Goal: Task Accomplishment & Management: Use online tool/utility

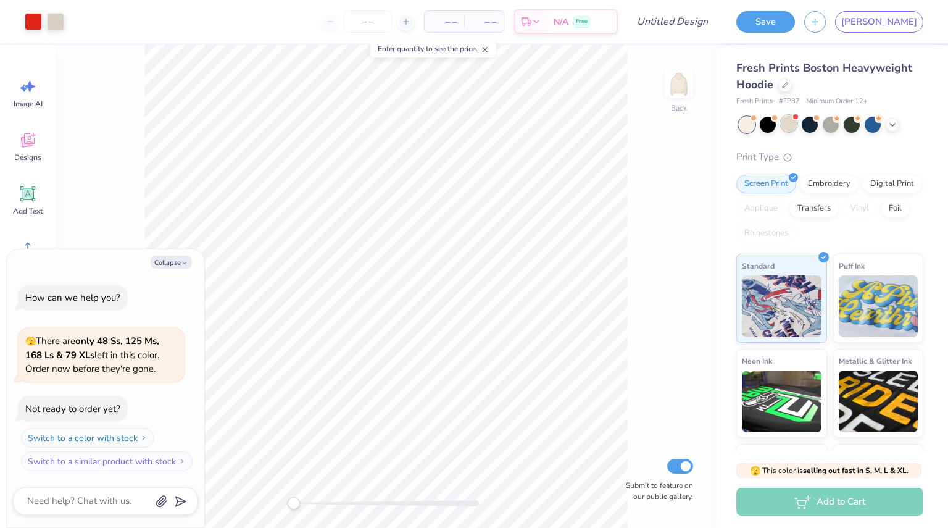
click at [784, 125] on div at bounding box center [789, 123] width 16 height 16
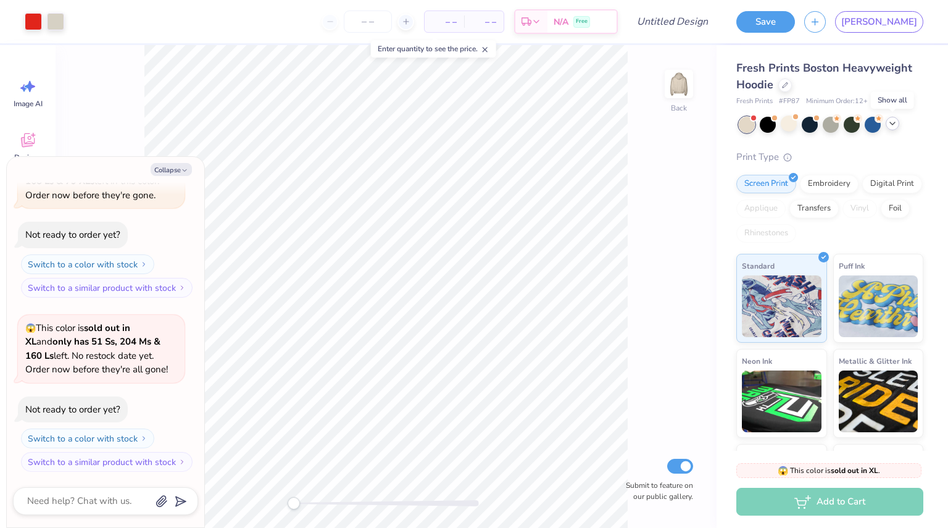
click at [892, 123] on polyline at bounding box center [892, 123] width 5 height 2
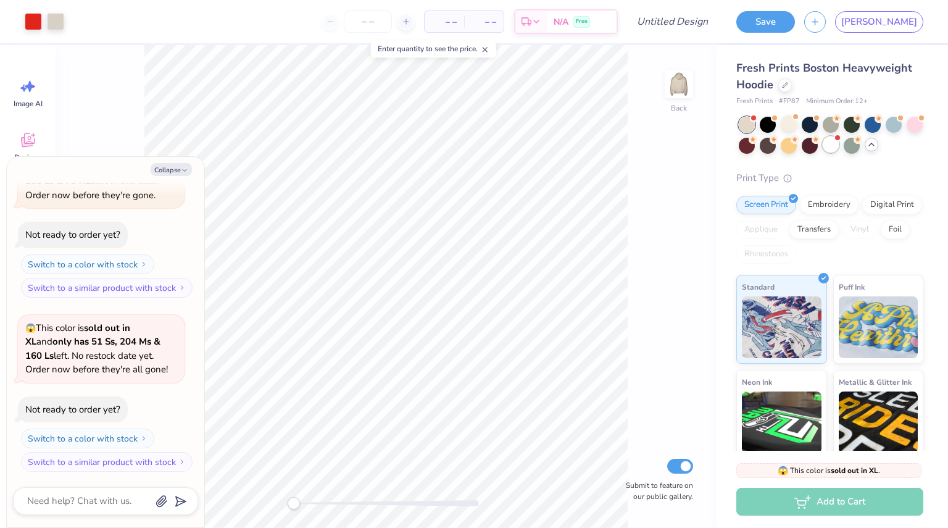
click at [839, 141] on div at bounding box center [831, 144] width 16 height 16
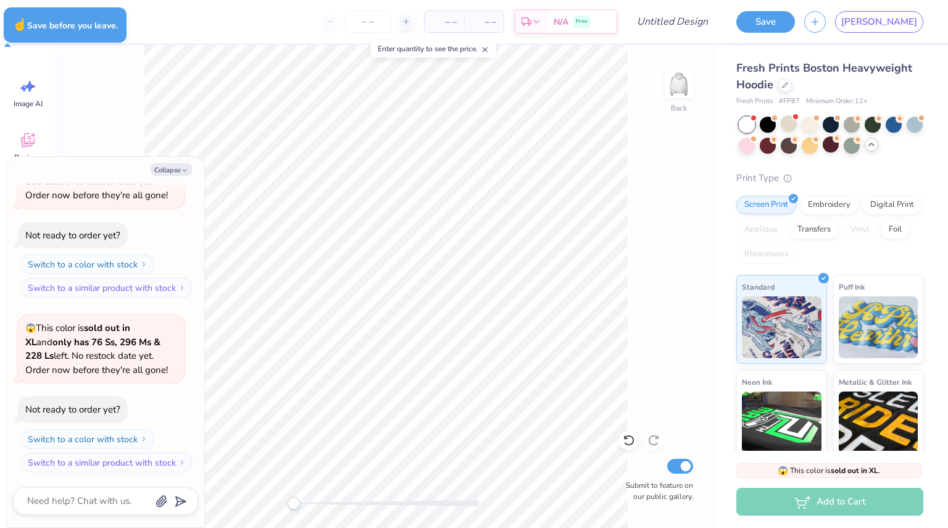
type textarea "x"
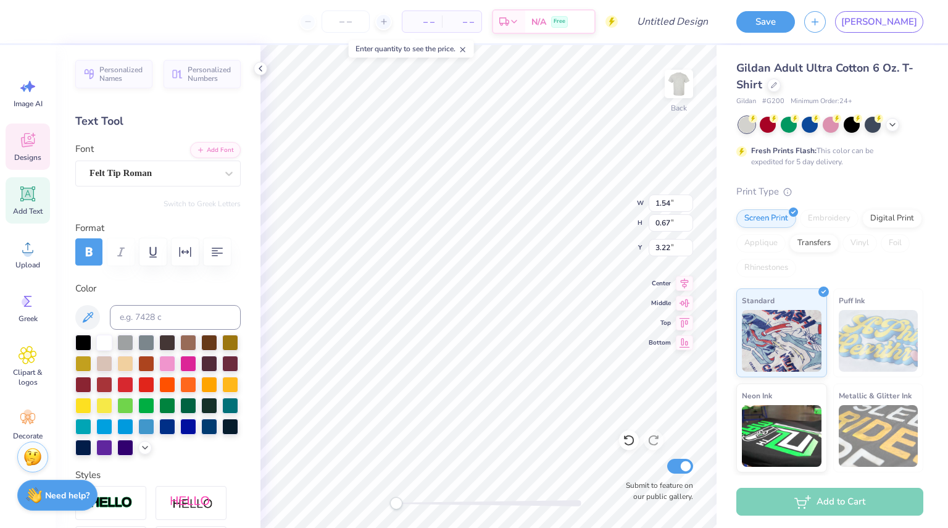
scroll to position [10, 1]
type textarea "2025"
type input "2.62"
type input "0.40"
type input "11.44"
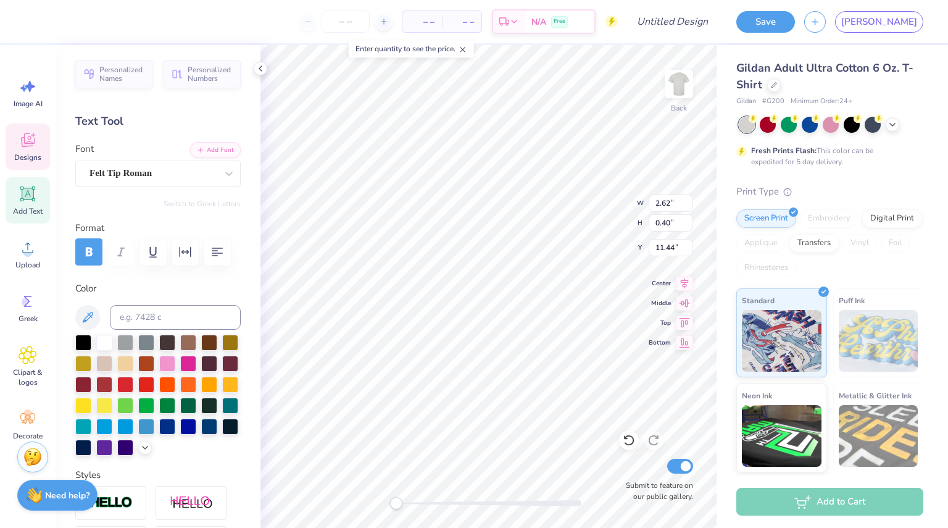
type input "2.59"
type input "11.00"
type textarea "B"
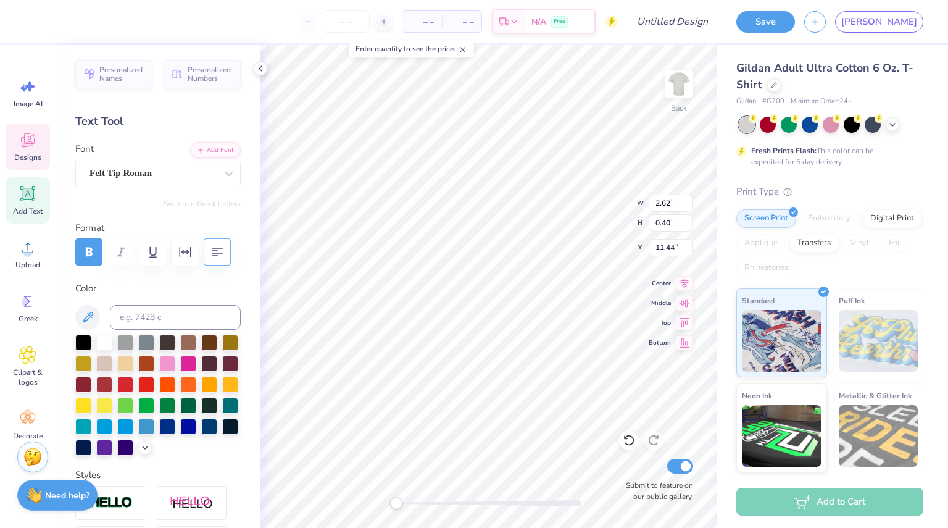
type textarea "AMERICA'S MOST WANTED"
click at [211, 257] on icon "button" at bounding box center [217, 252] width 15 height 15
type input "2.81"
type input "0.81"
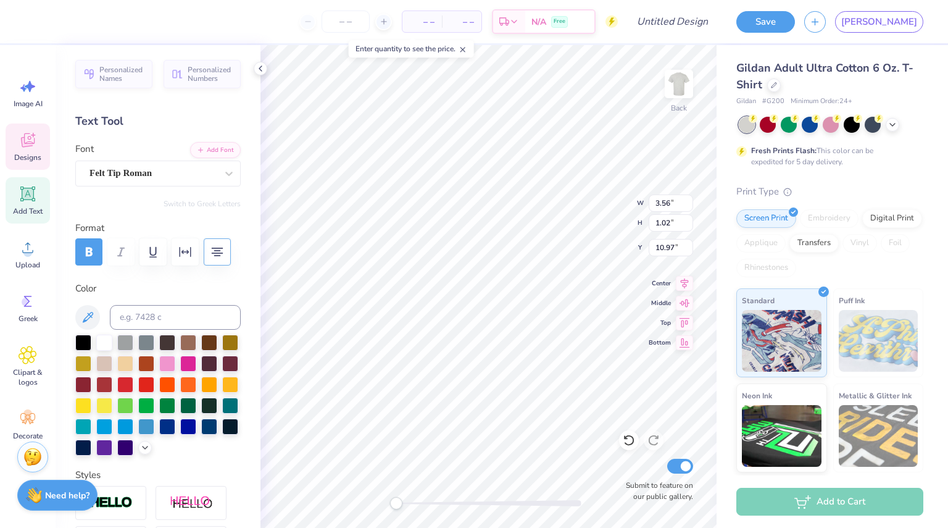
type input "10.94"
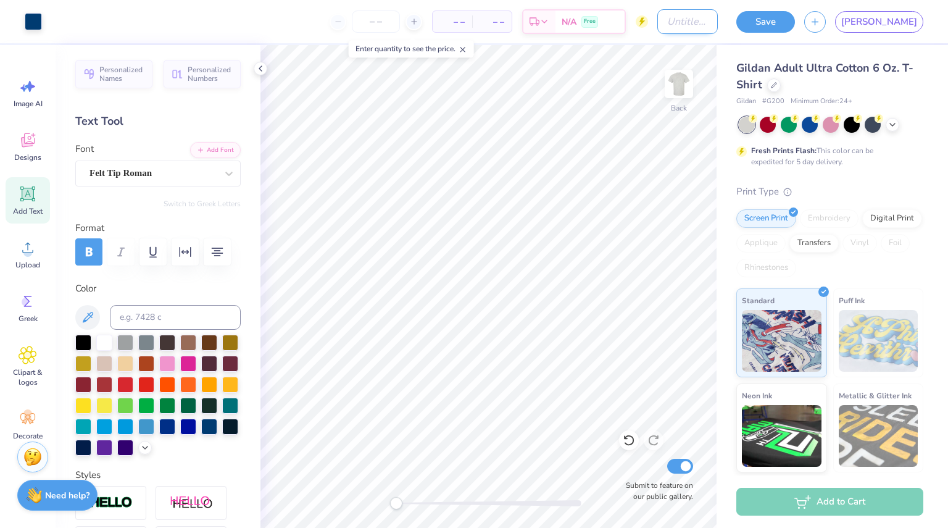
click at [718, 24] on input "Design Title" at bounding box center [688, 21] width 61 height 25
type input "AMW"
click at [795, 25] on button "Save" at bounding box center [766, 20] width 59 height 22
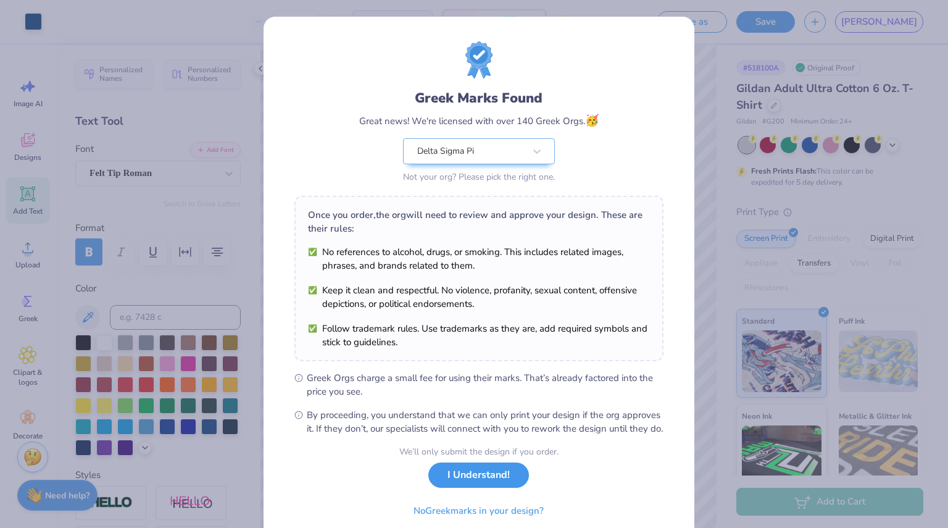
click at [459, 485] on button "I Understand!" at bounding box center [479, 474] width 101 height 25
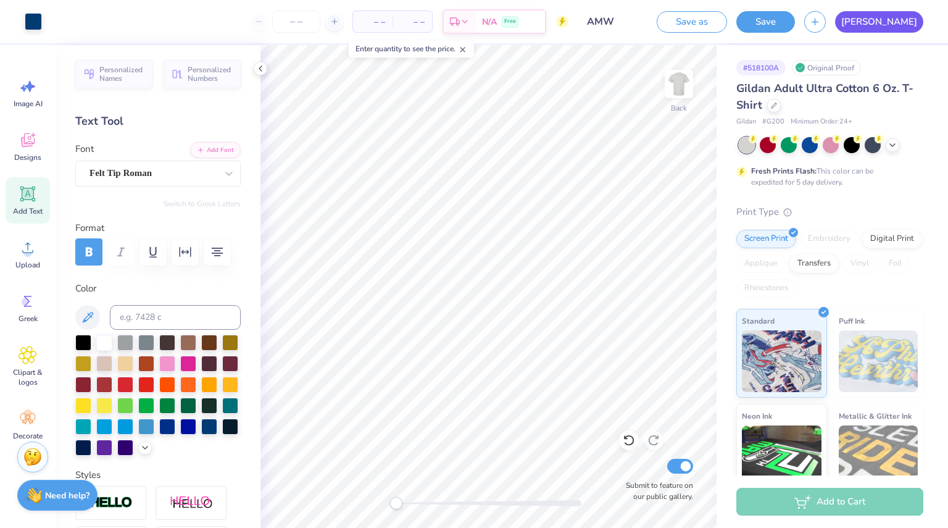
click at [905, 24] on link "[PERSON_NAME]" at bounding box center [879, 22] width 88 height 22
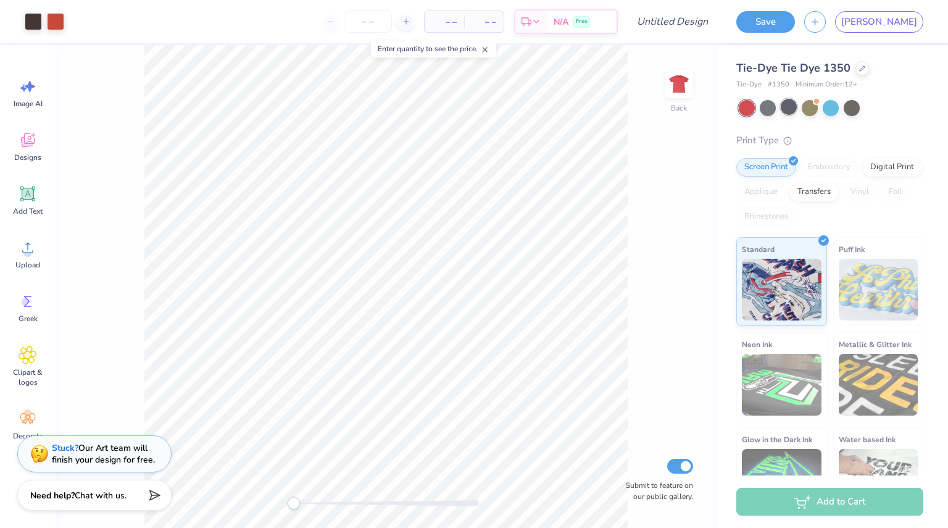
click at [790, 106] on div at bounding box center [789, 107] width 16 height 16
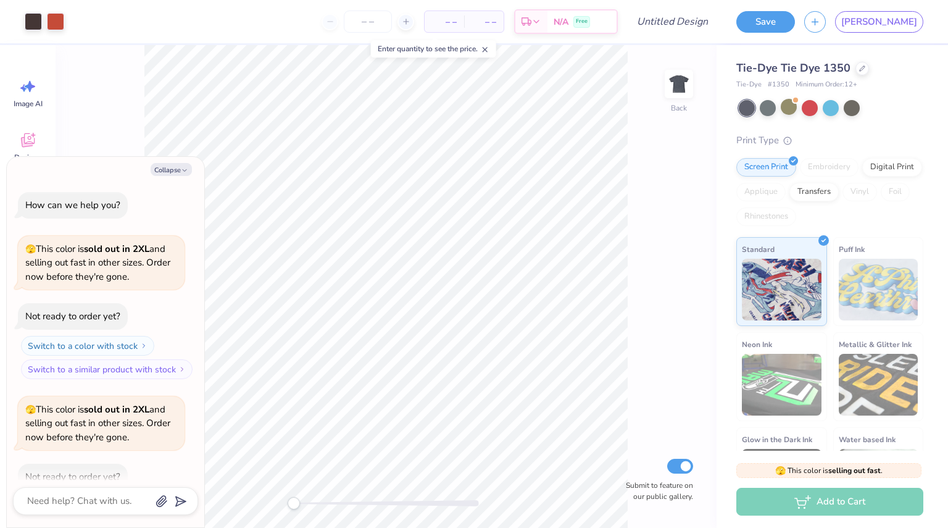
scroll to position [68, 0]
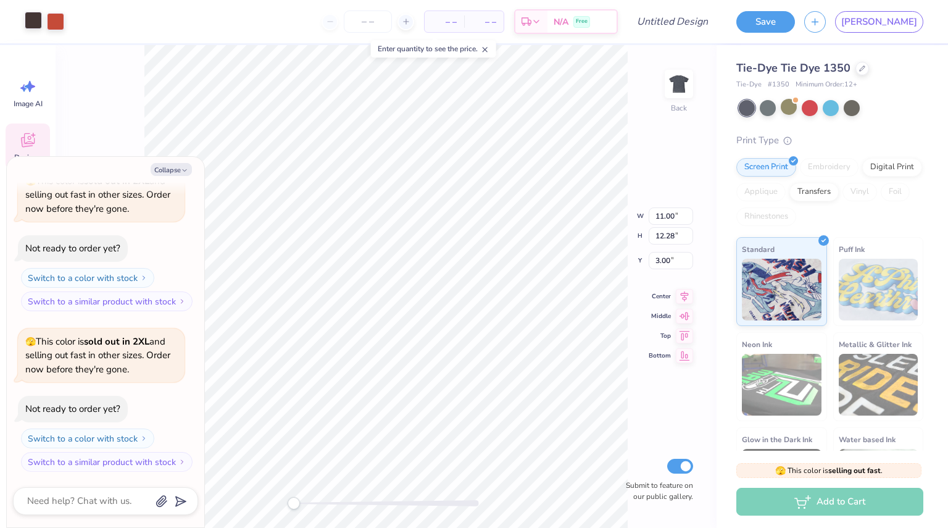
click at [25, 14] on div at bounding box center [33, 20] width 17 height 17
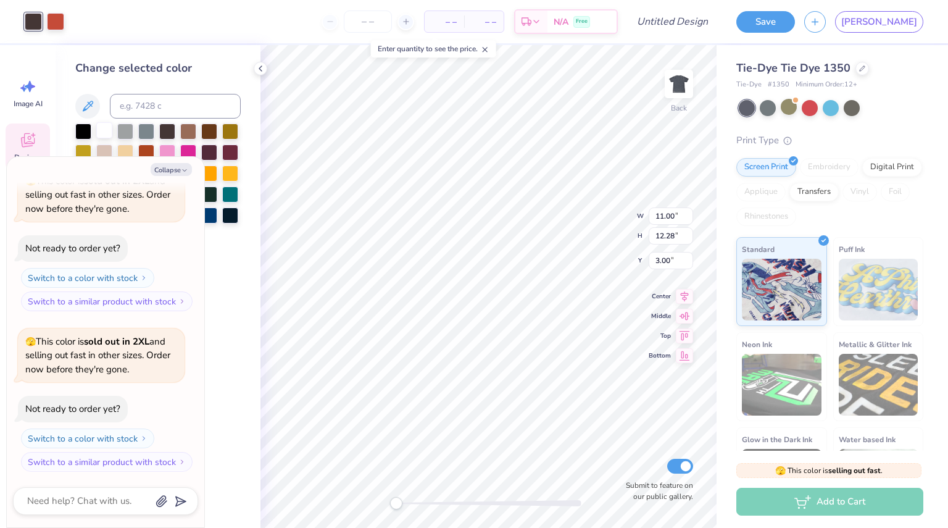
click at [106, 127] on div at bounding box center [104, 130] width 16 height 16
click at [226, 272] on div "Change selected color" at bounding box center [158, 286] width 205 height 483
click at [62, 20] on div at bounding box center [55, 20] width 17 height 17
click at [81, 132] on div at bounding box center [83, 130] width 16 height 16
click at [182, 170] on icon "button" at bounding box center [184, 170] width 7 height 7
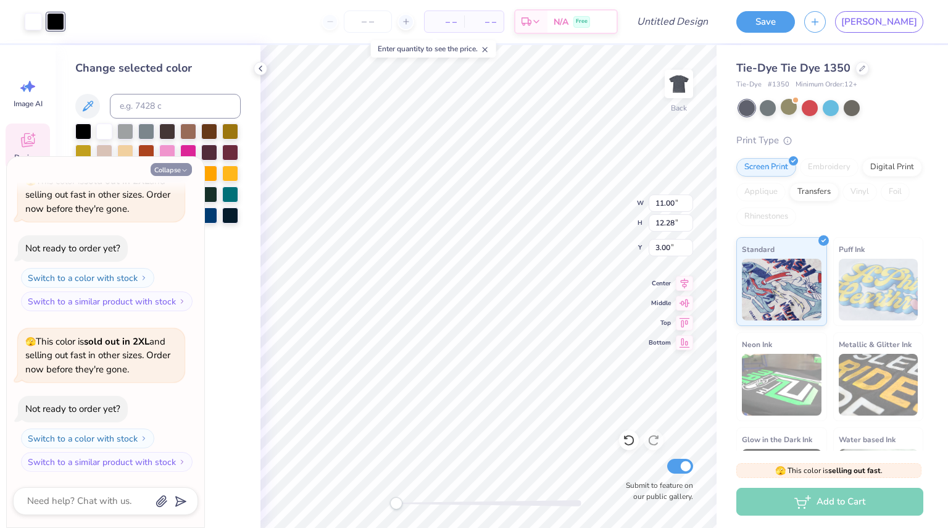
type textarea "x"
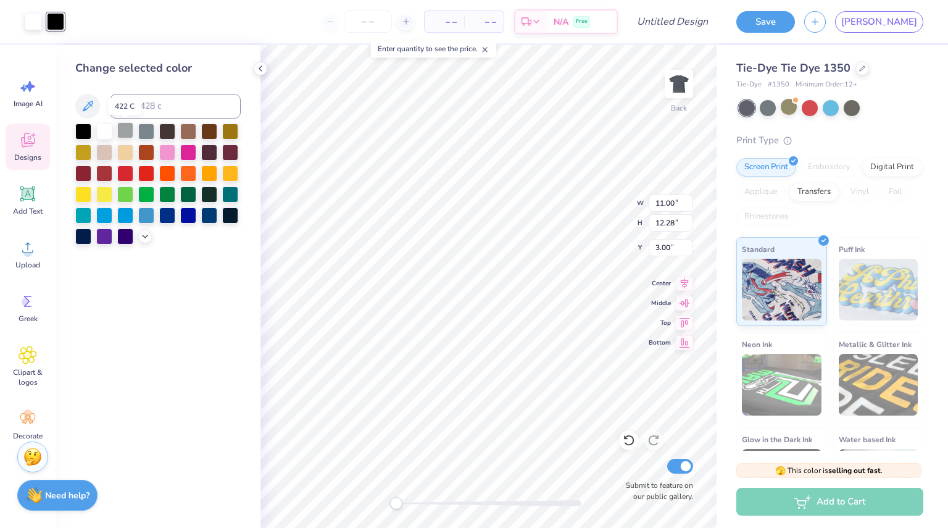
click at [122, 130] on div at bounding box center [125, 130] width 16 height 16
click at [851, 108] on div at bounding box center [852, 107] width 16 height 16
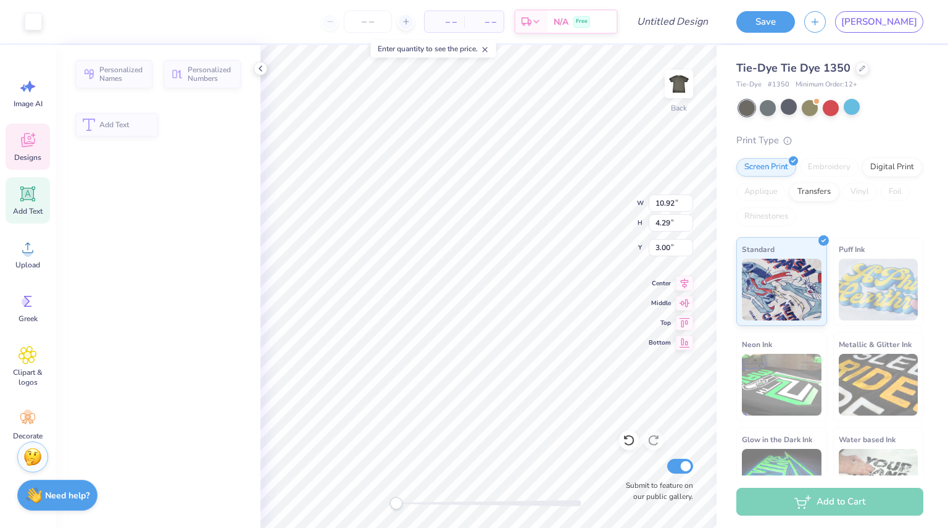
type input "10.92"
type input "4.29"
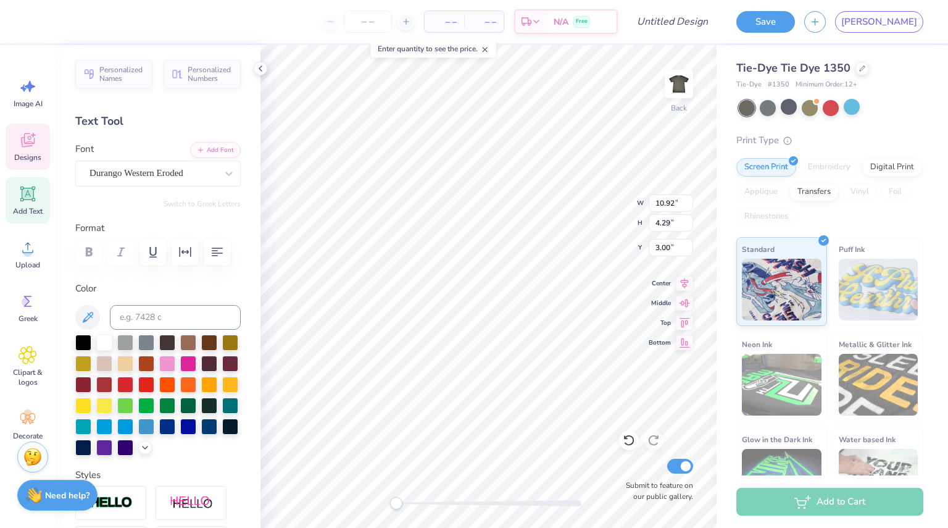
scroll to position [10, 2]
type textarea "H"
type textarea "Americas Most Wanted"
click at [215, 260] on button "button" at bounding box center [217, 251] width 27 height 27
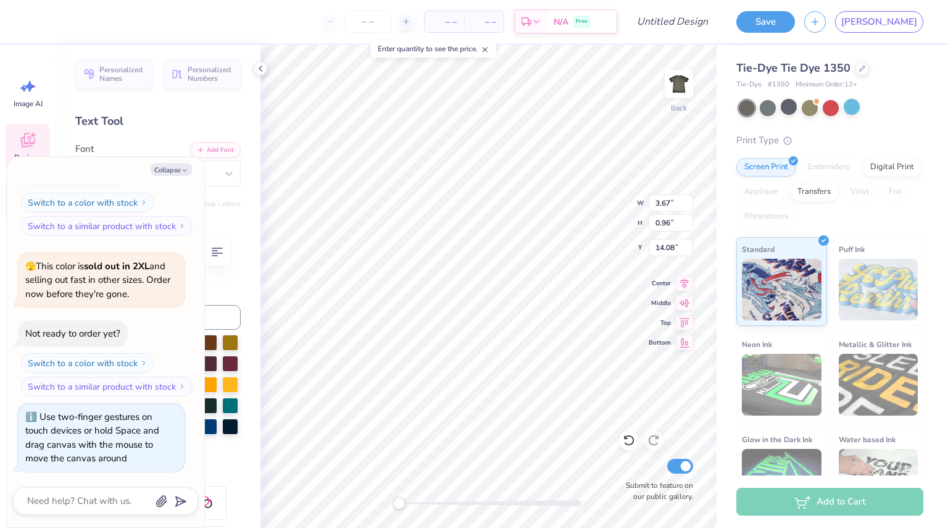
scroll to position [10, 1]
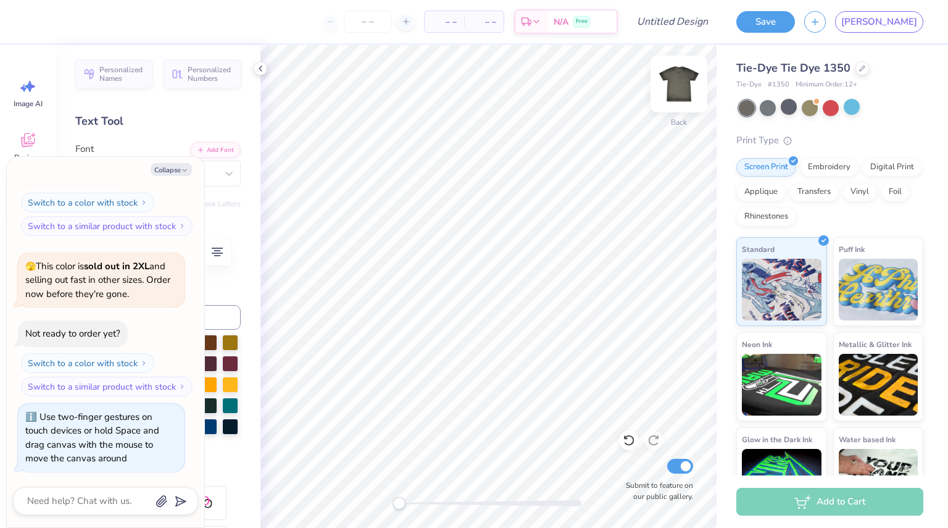
click at [673, 82] on img at bounding box center [678, 83] width 49 height 49
click at [849, 69] on div "Tie-Dye Tie Dye 1350" at bounding box center [830, 68] width 187 height 17
click at [861, 69] on icon at bounding box center [862, 67] width 5 height 5
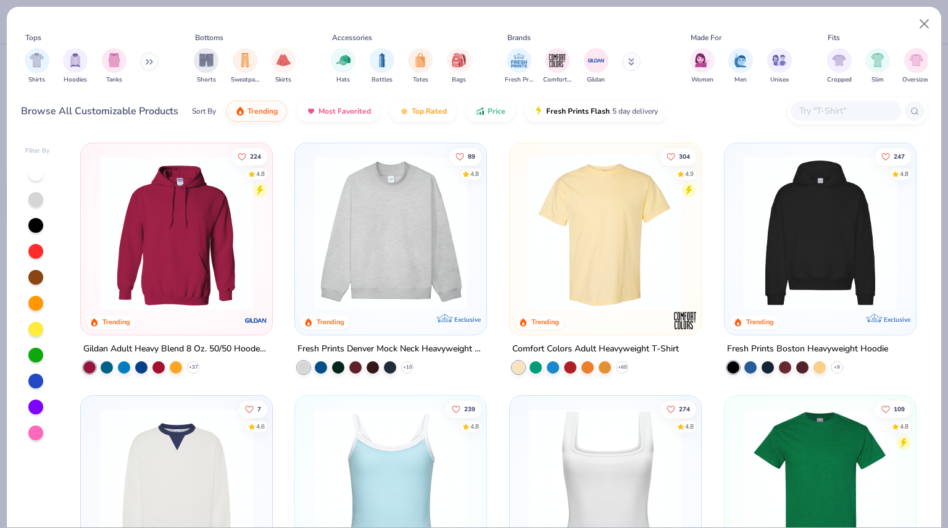
click at [577, 208] on img at bounding box center [605, 233] width 167 height 154
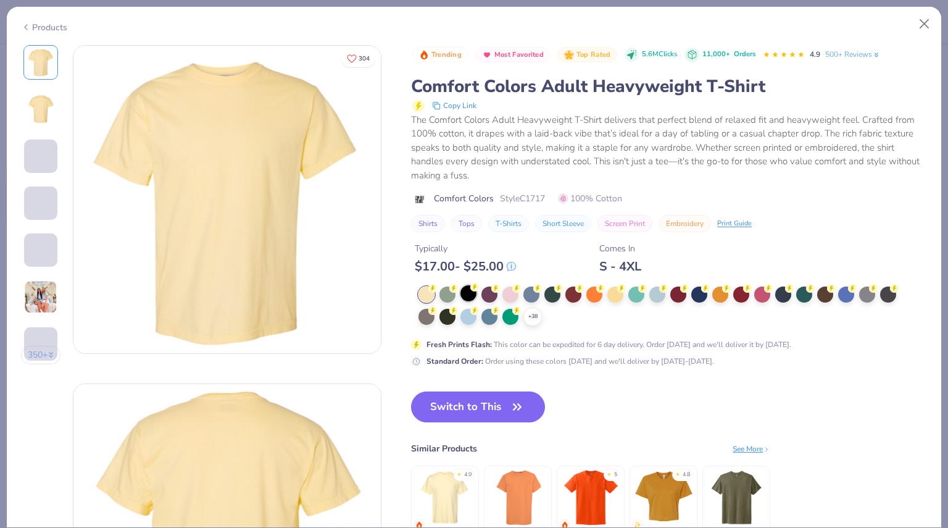
click at [470, 291] on div at bounding box center [469, 293] width 16 height 16
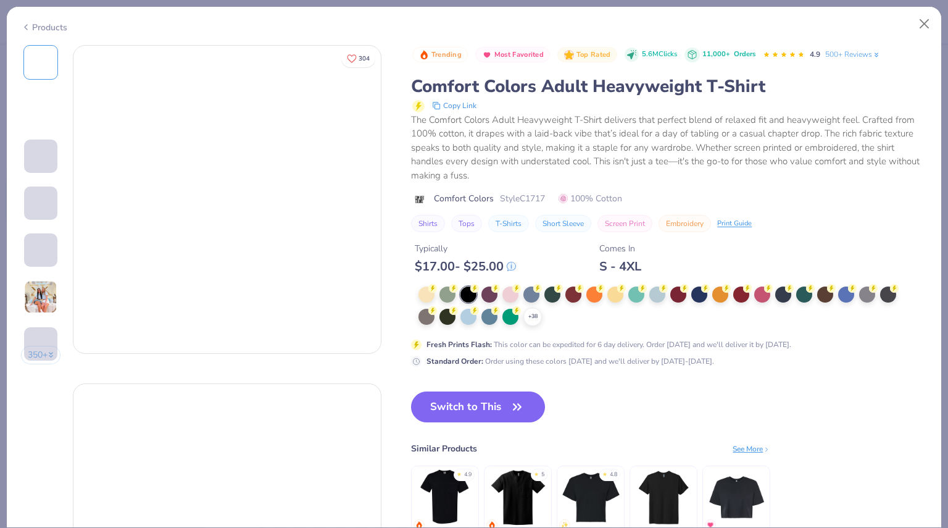
click at [466, 407] on button "Switch to This" at bounding box center [478, 406] width 134 height 31
click at [451, 410] on button "Switch to This" at bounding box center [478, 406] width 134 height 31
click at [929, 19] on button "Close" at bounding box center [924, 23] width 23 height 23
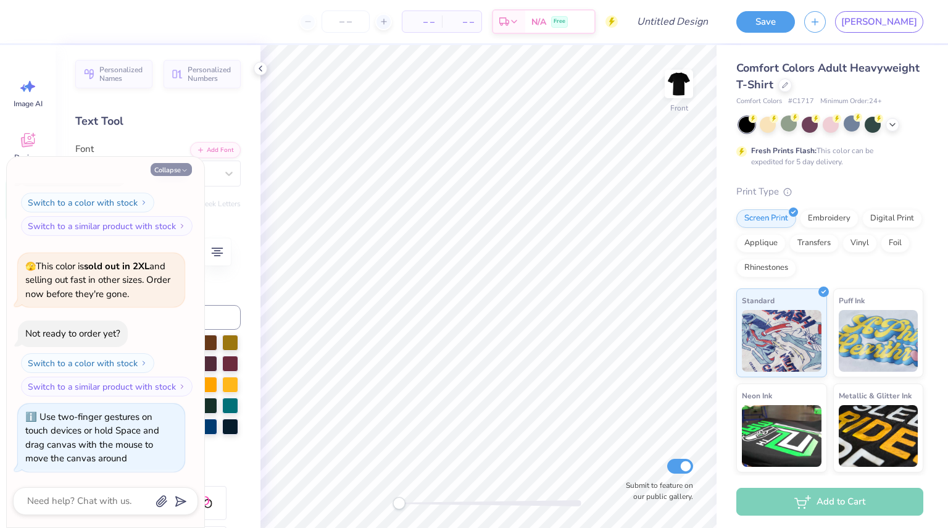
click at [172, 167] on button "Collapse" at bounding box center [171, 169] width 41 height 13
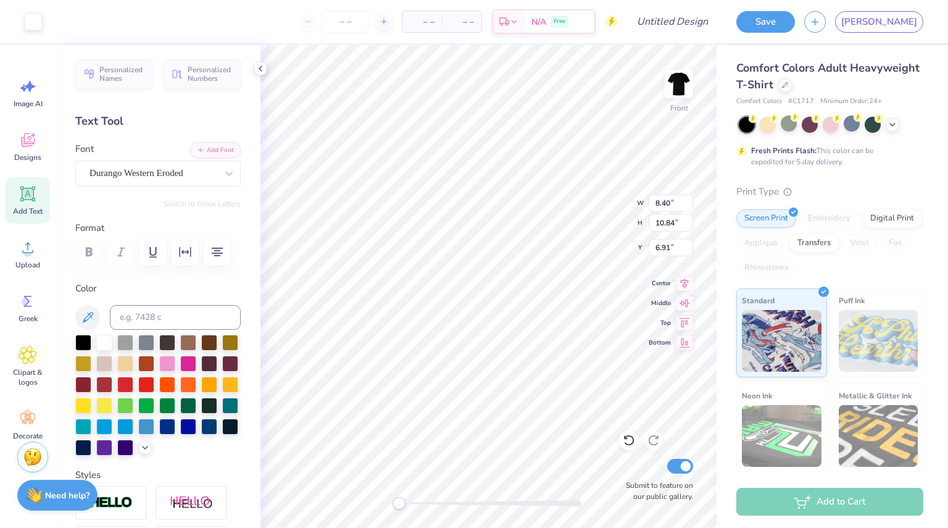
type textarea "x"
click at [627, 447] on div at bounding box center [629, 440] width 20 height 20
click at [685, 79] on img at bounding box center [678, 83] width 49 height 49
click at [676, 76] on img at bounding box center [678, 83] width 49 height 49
click at [388, 502] on div "Front Submit to feature on our public gallery." at bounding box center [489, 286] width 456 height 483
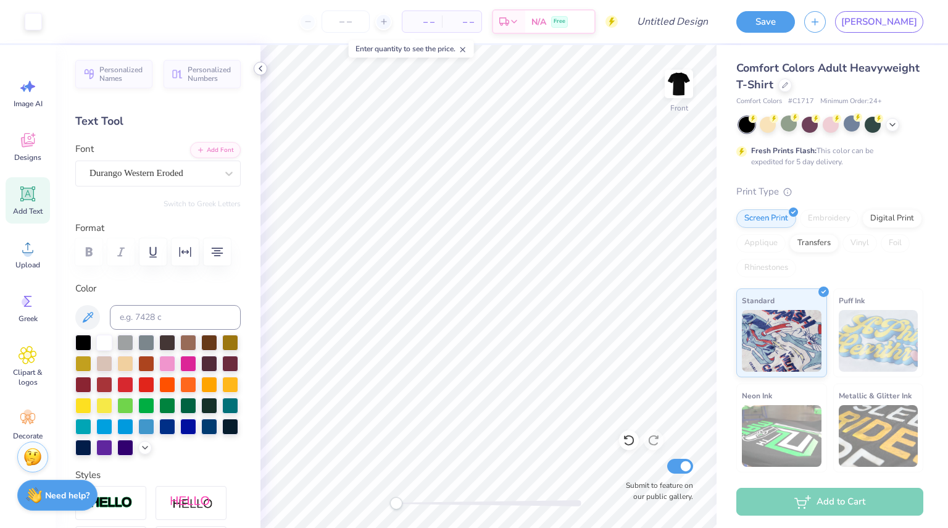
click at [254, 65] on div at bounding box center [261, 69] width 14 height 14
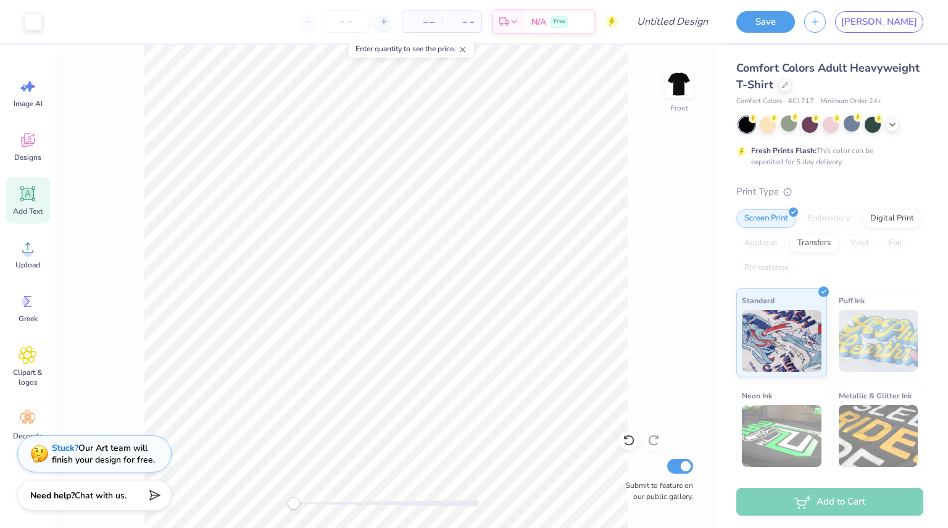
click at [467, 48] on icon at bounding box center [463, 49] width 9 height 9
drag, startPoint x: 294, startPoint y: 497, endPoint x: 309, endPoint y: 500, distance: 15.6
click at [309, 500] on div "Accessibility label" at bounding box center [309, 503] width 12 height 12
click at [644, 295] on div "Front Submit to feature on our public gallery." at bounding box center [386, 286] width 661 height 483
click at [251, 499] on div "Front Submit to feature on our public gallery." at bounding box center [386, 286] width 661 height 483
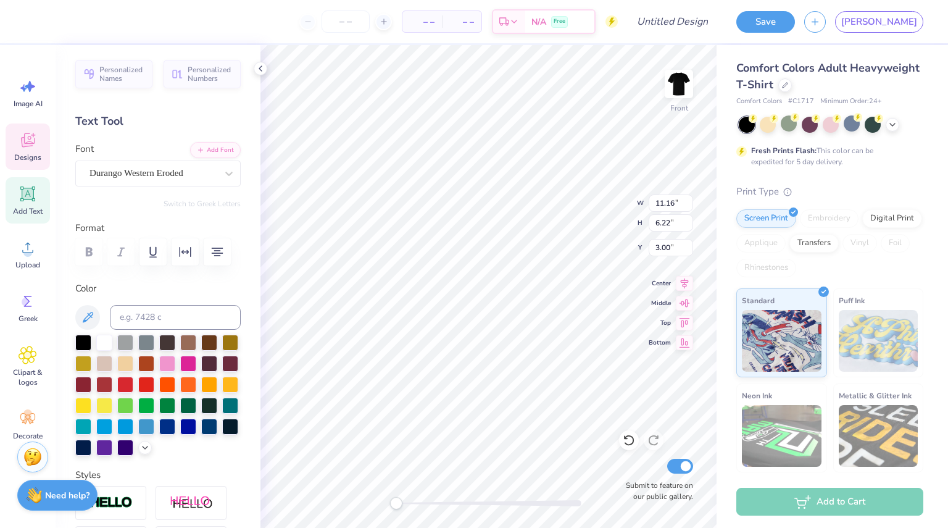
click at [24, 206] on span "Add Text" at bounding box center [28, 211] width 30 height 10
type textarea "A"
type textarea "AMW"
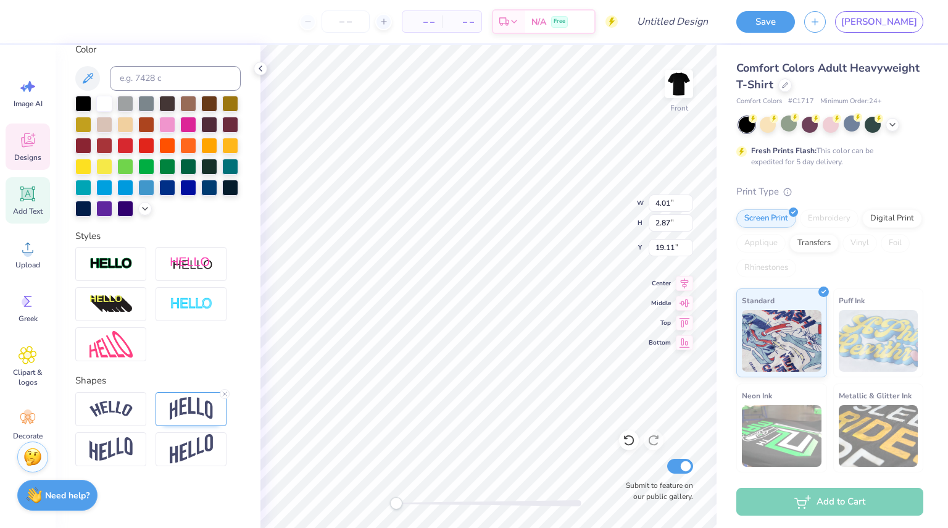
scroll to position [259, 0]
click at [185, 416] on img at bounding box center [191, 408] width 43 height 23
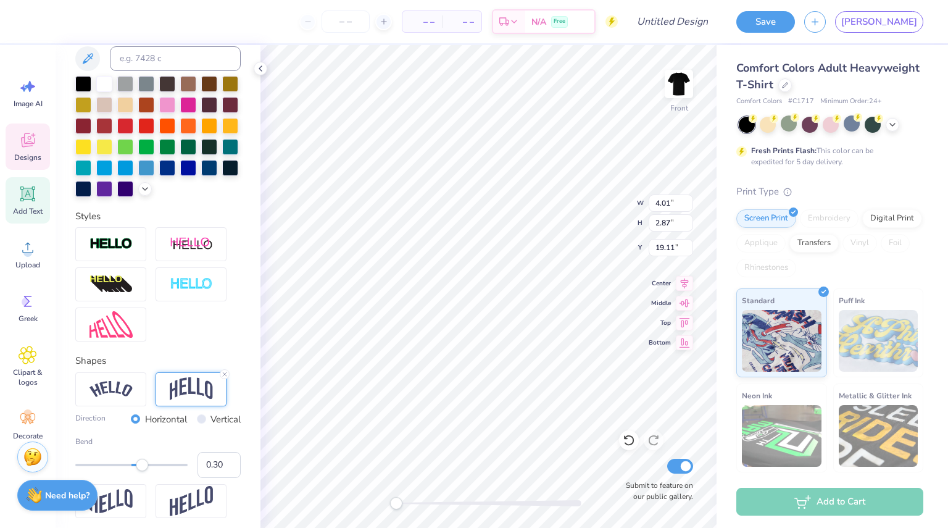
click at [225, 388] on div "Shapes Direction Horizontal Vertical Bend 0.30" at bounding box center [157, 436] width 165 height 164
click at [225, 378] on icon at bounding box center [224, 373] width 7 height 7
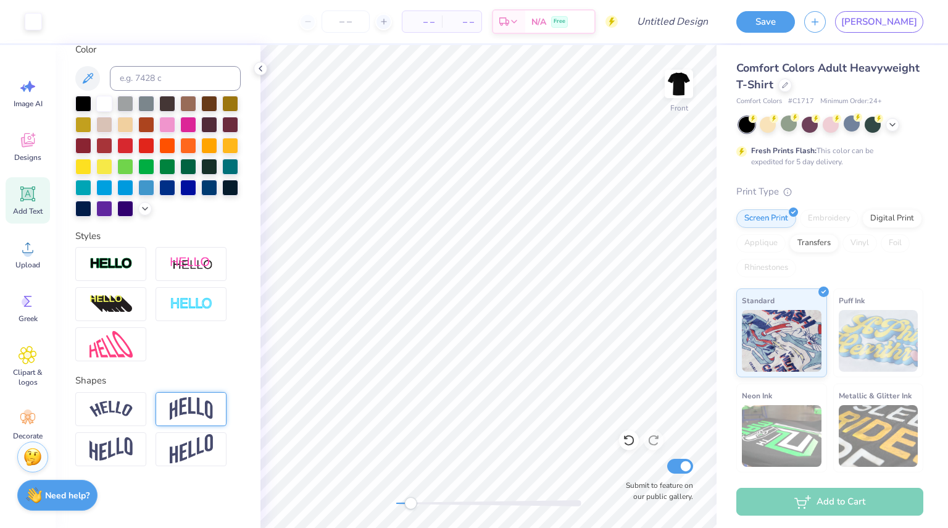
drag, startPoint x: 420, startPoint y: 504, endPoint x: 411, endPoint y: 506, distance: 9.6
click at [411, 506] on div "Accessibility label" at bounding box center [410, 503] width 12 height 12
